Goal: Check status: Check status

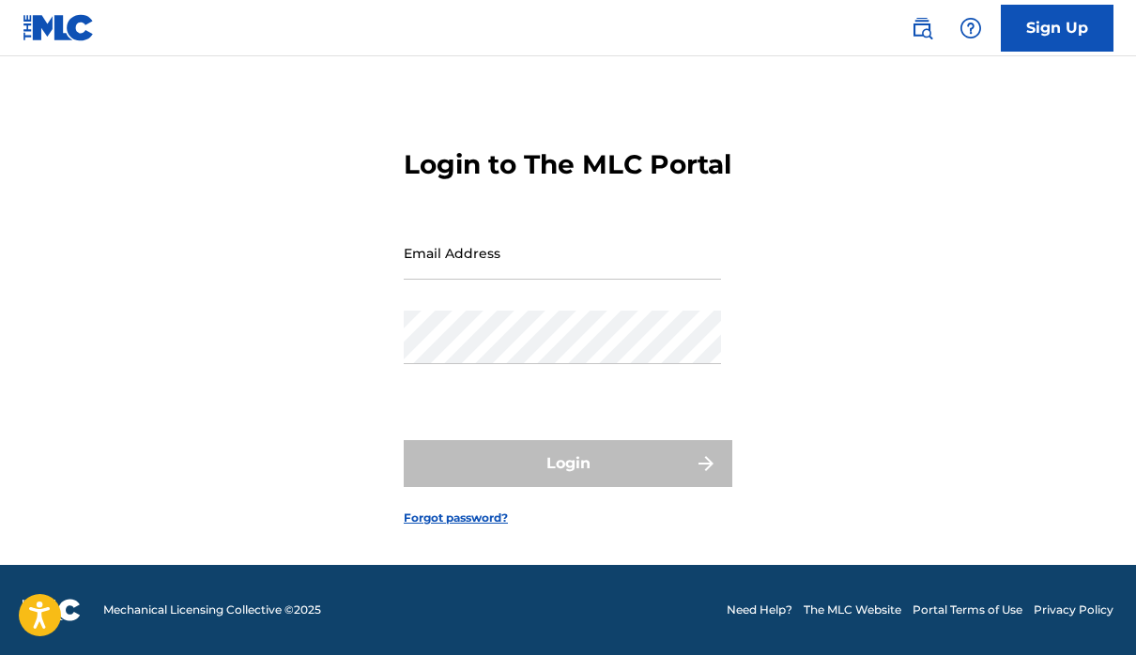
click at [608, 244] on input "Email Address" at bounding box center [562, 253] width 317 height 54
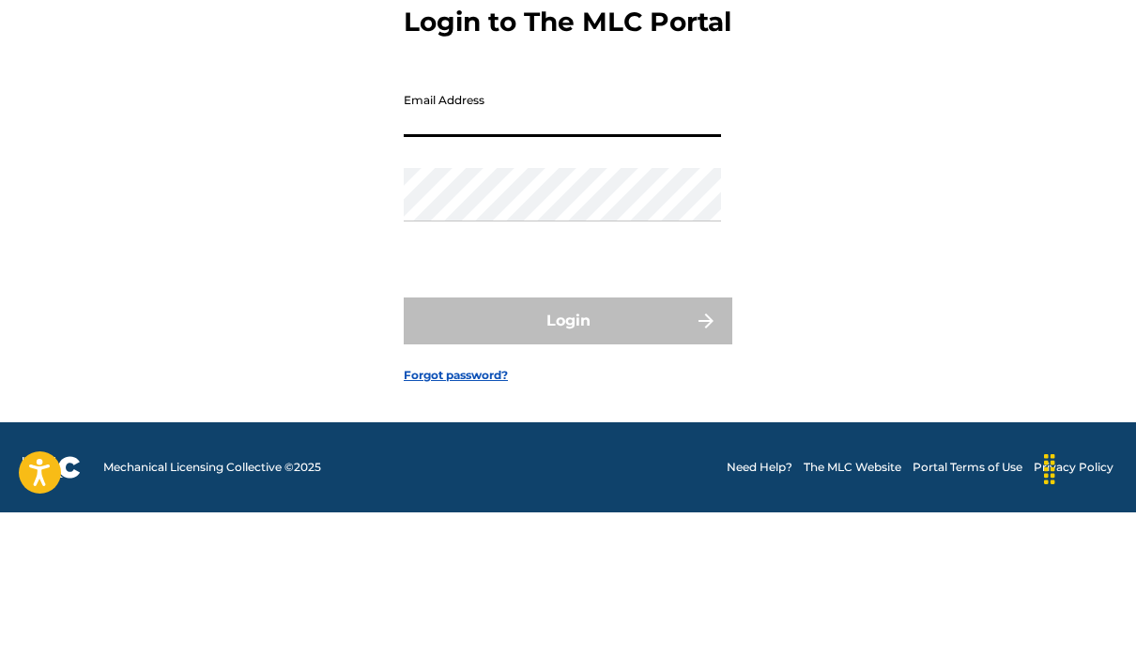
type input "[EMAIL_ADDRESS][DOMAIN_NAME]"
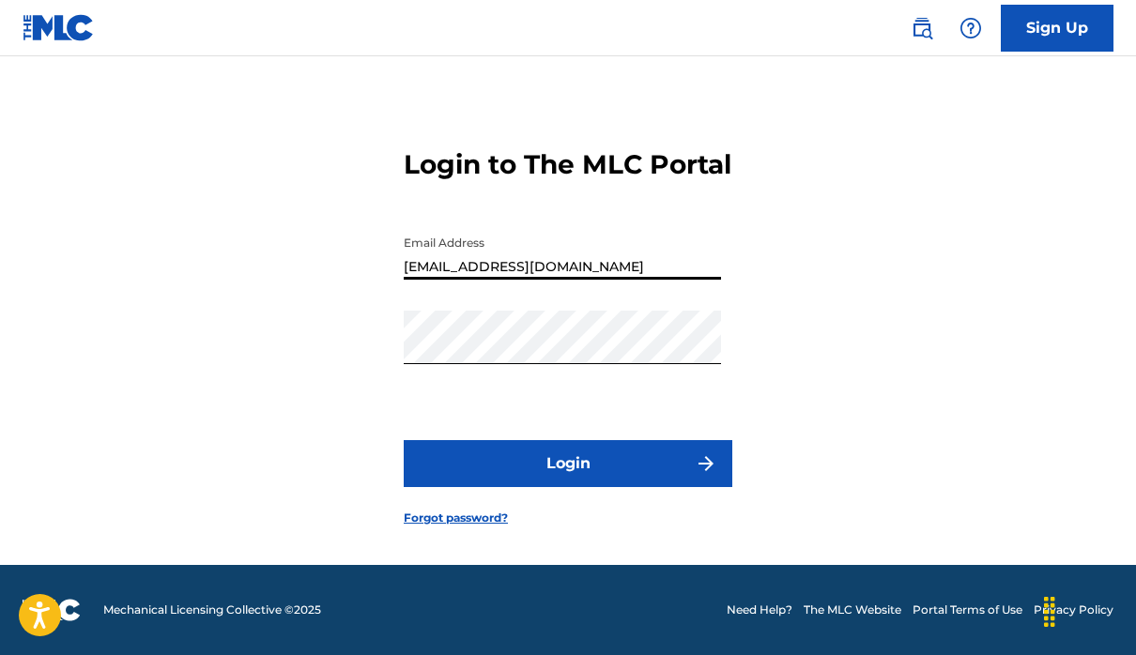
click at [611, 440] on button "Login" at bounding box center [568, 463] width 329 height 47
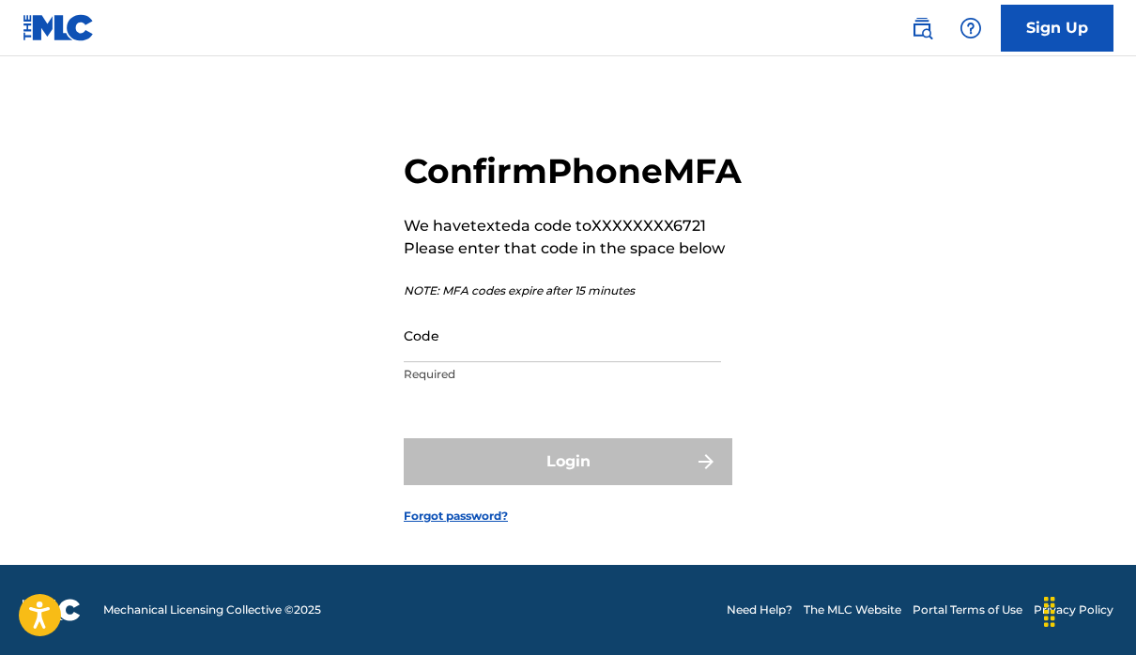
click at [651, 329] on input "Code" at bounding box center [562, 336] width 317 height 54
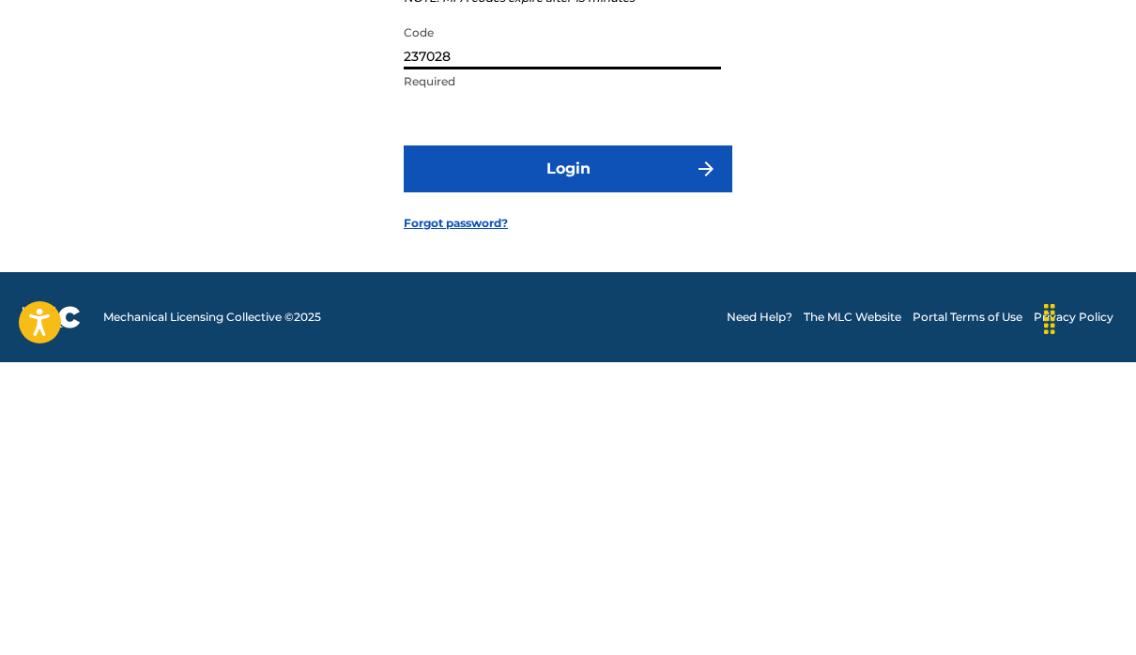
type input "237028"
click at [591, 438] on button "Login" at bounding box center [568, 461] width 329 height 47
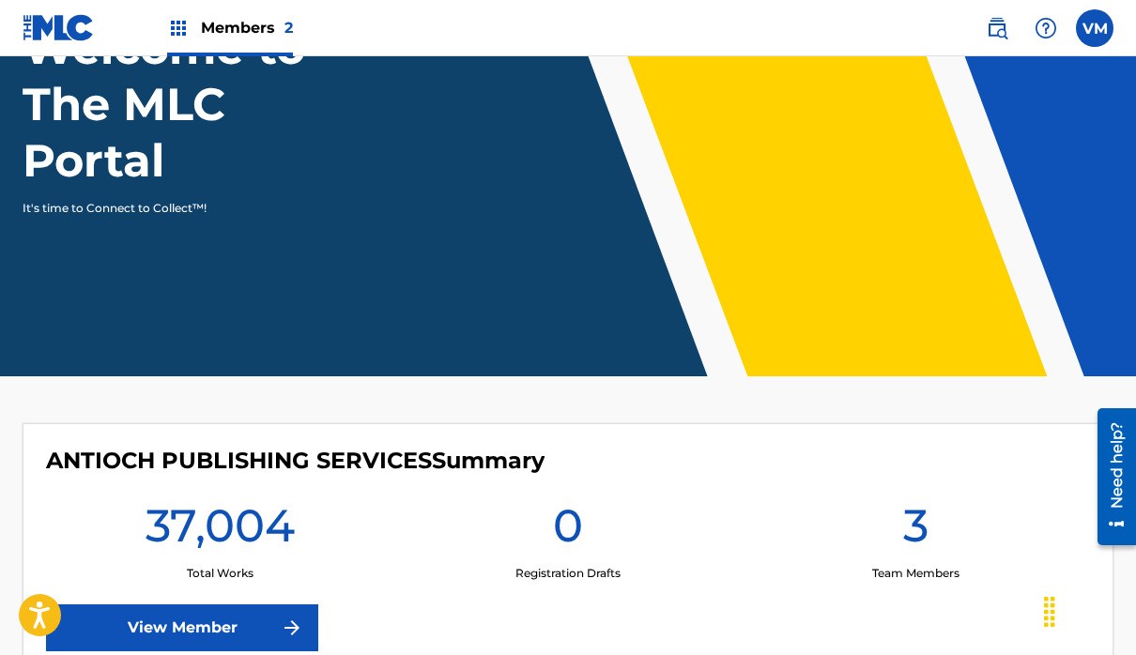
scroll to position [177, 0]
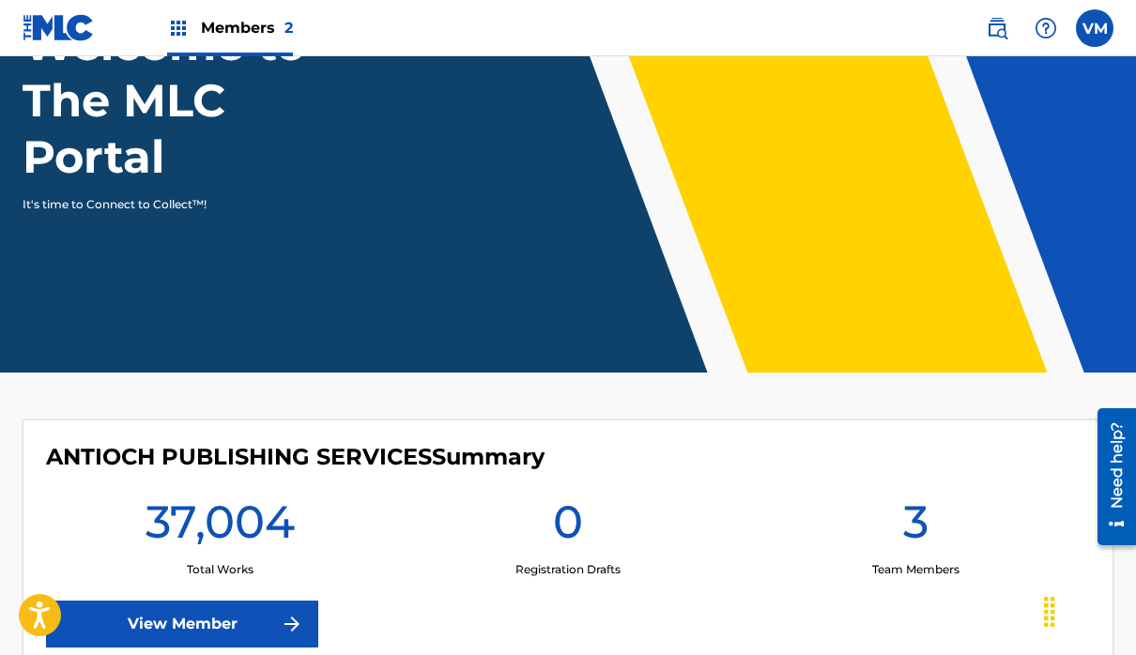
click at [234, 615] on link "View Member" at bounding box center [182, 624] width 272 height 47
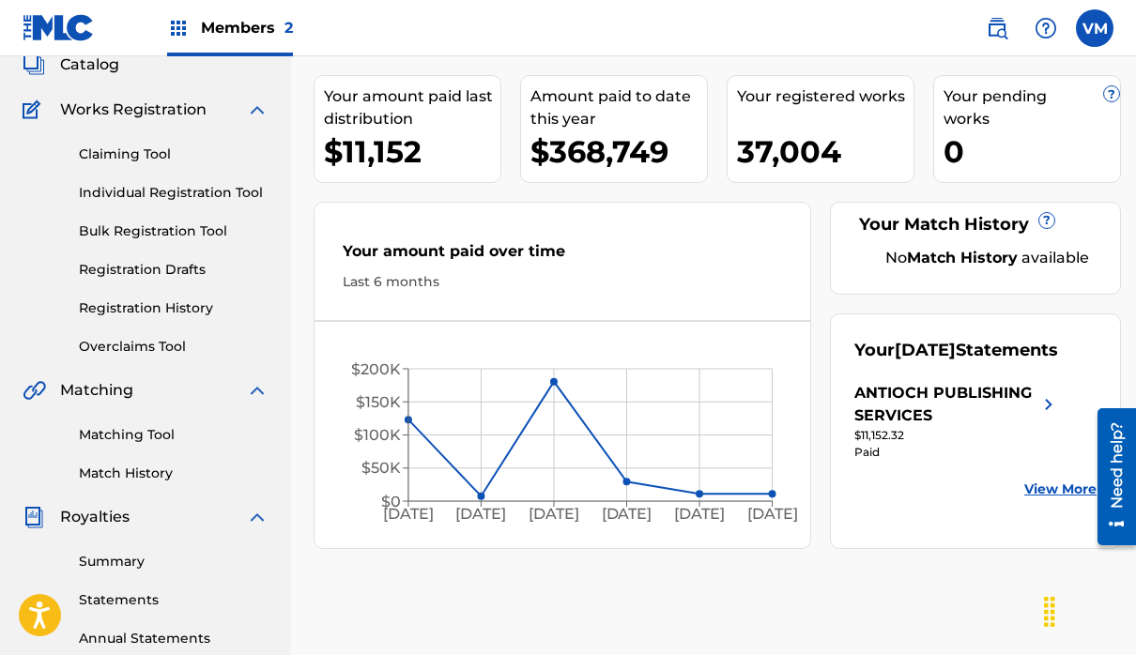
scroll to position [123, 0]
click at [1057, 498] on link "View More" at bounding box center [1060, 489] width 72 height 20
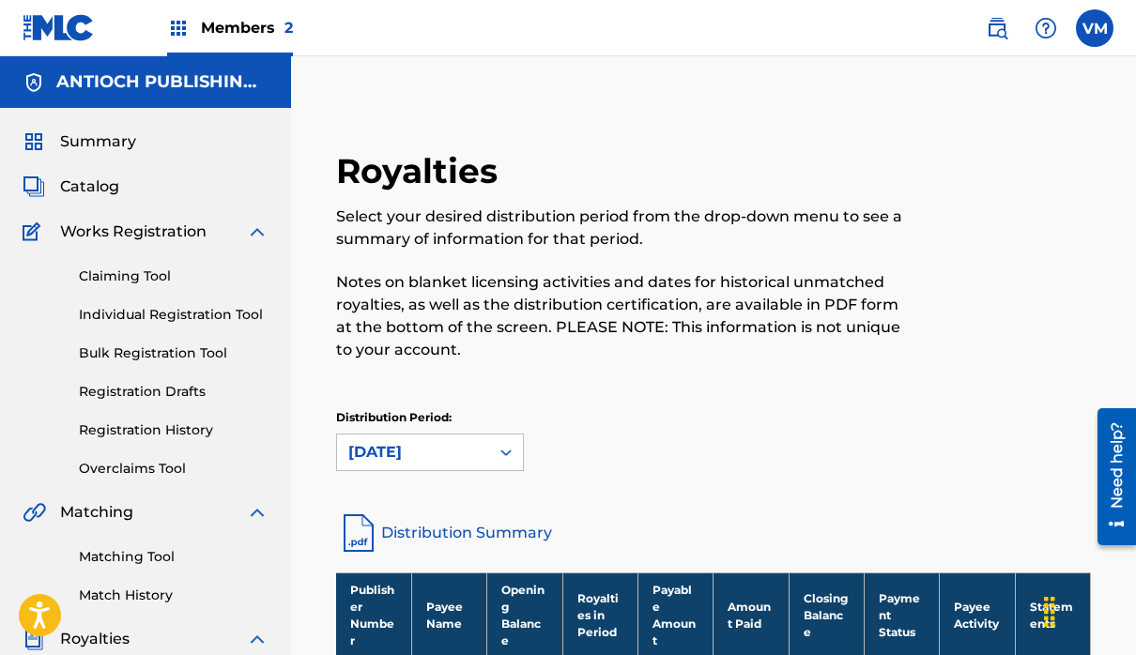
click at [581, 441] on div "Distribution Period: [DATE]" at bounding box center [713, 440] width 755 height 62
click at [1096, 17] on label at bounding box center [1095, 28] width 38 height 38
click at [1095, 28] on input "VM [PERSON_NAME] [EMAIL_ADDRESS][DOMAIN_NAME] Profile Log out" at bounding box center [1095, 28] width 0 height 0
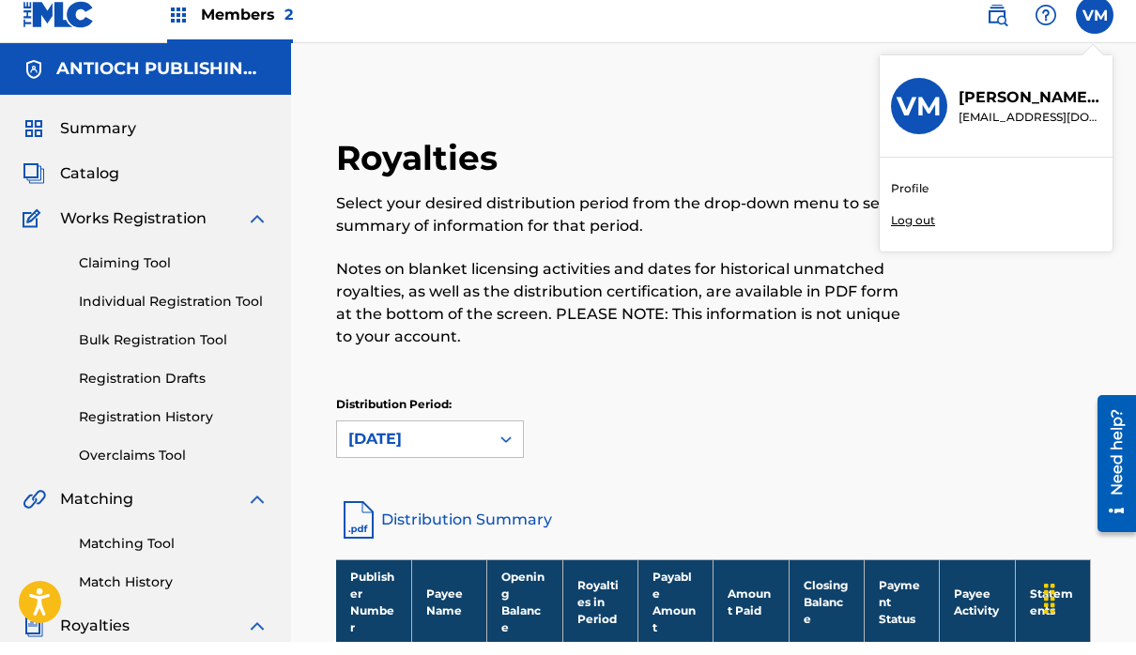
click at [927, 225] on p "Log out" at bounding box center [913, 233] width 44 height 17
click at [1095, 28] on input "VM [PERSON_NAME] [EMAIL_ADDRESS][DOMAIN_NAME] Profile Log out" at bounding box center [1095, 28] width 0 height 0
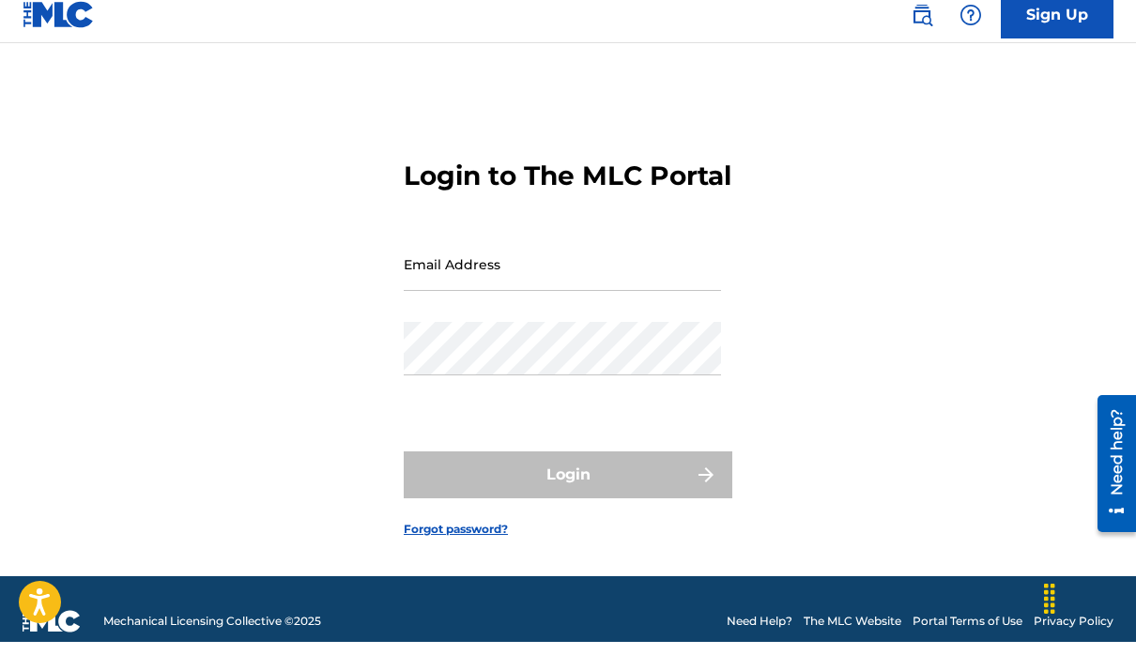
scroll to position [90, 0]
